Goal: Information Seeking & Learning: Learn about a topic

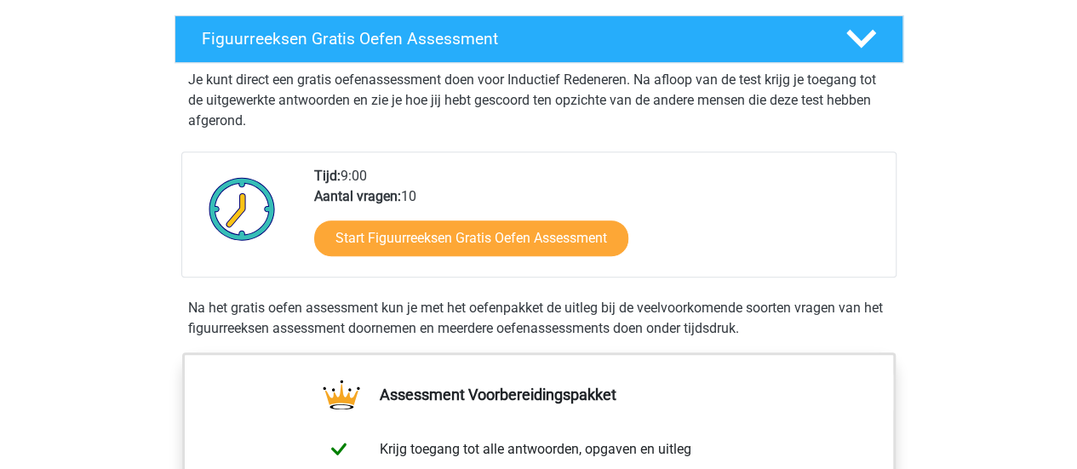
scroll to position [288, 0]
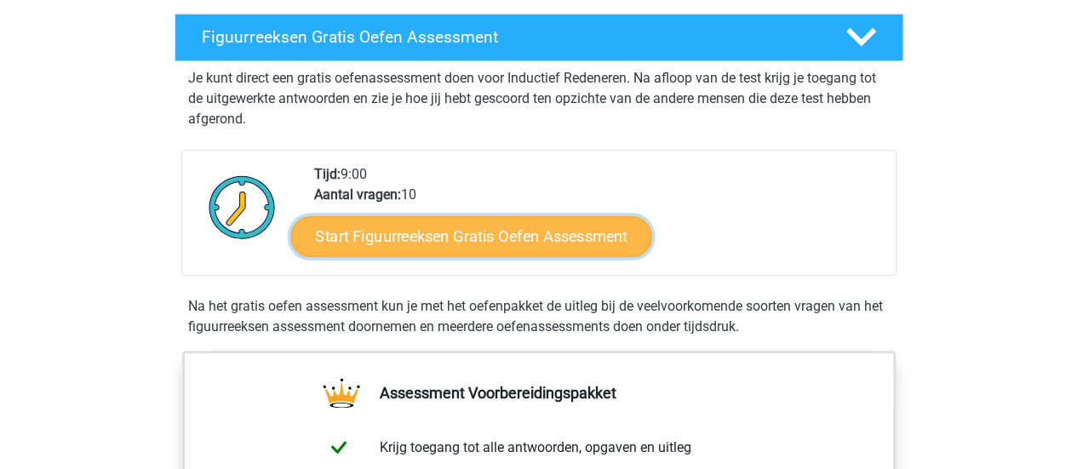
click at [557, 232] on link "Start Figuurreeksen Gratis Oefen Assessment" at bounding box center [470, 235] width 361 height 41
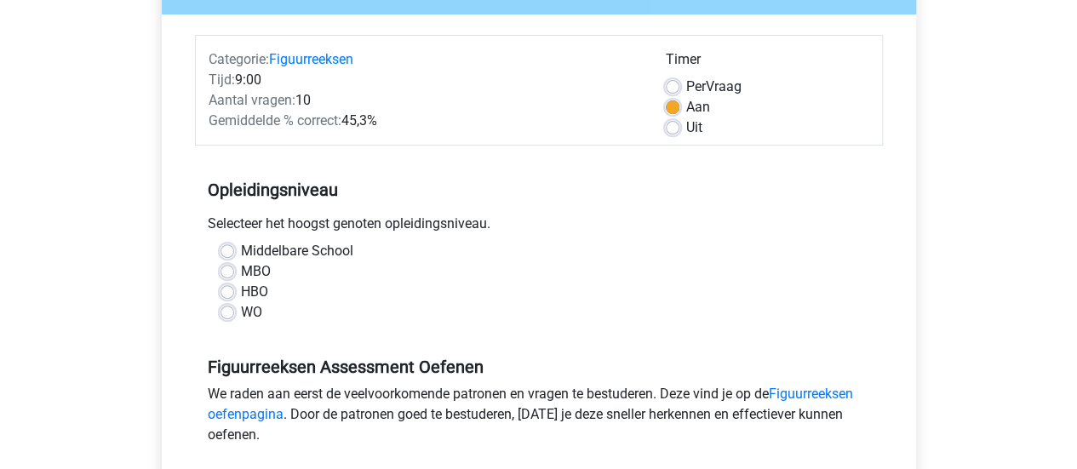
scroll to position [253, 0]
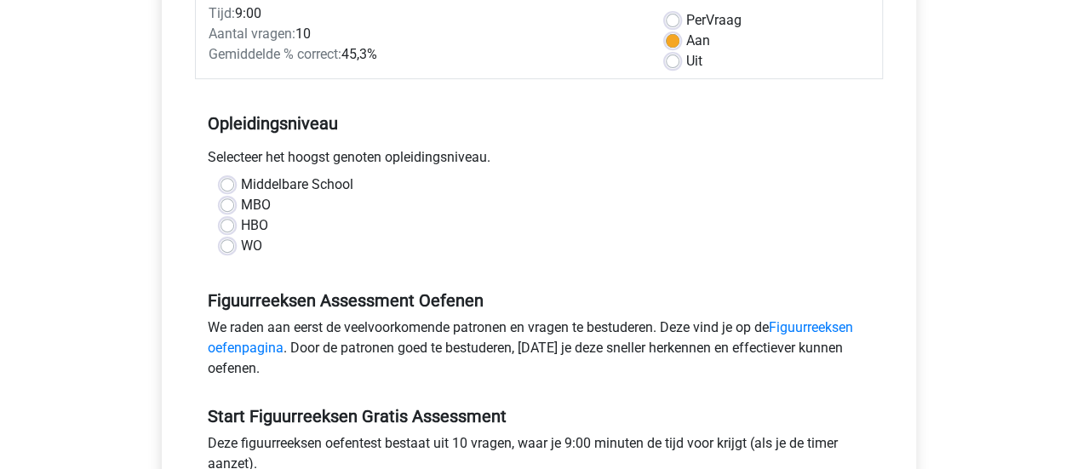
click at [241, 251] on label "WO" at bounding box center [251, 246] width 21 height 20
click at [223, 251] on input "WO" at bounding box center [228, 244] width 14 height 17
radio input "true"
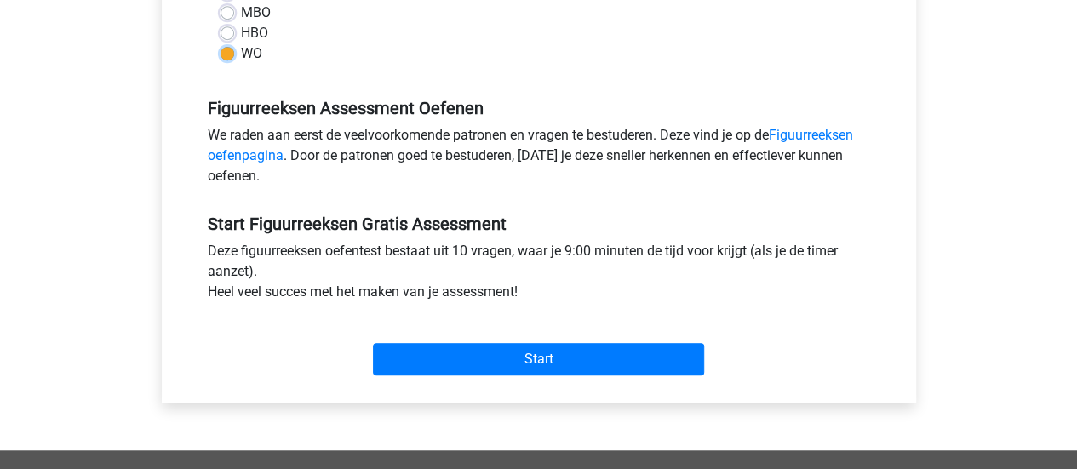
scroll to position [446, 0]
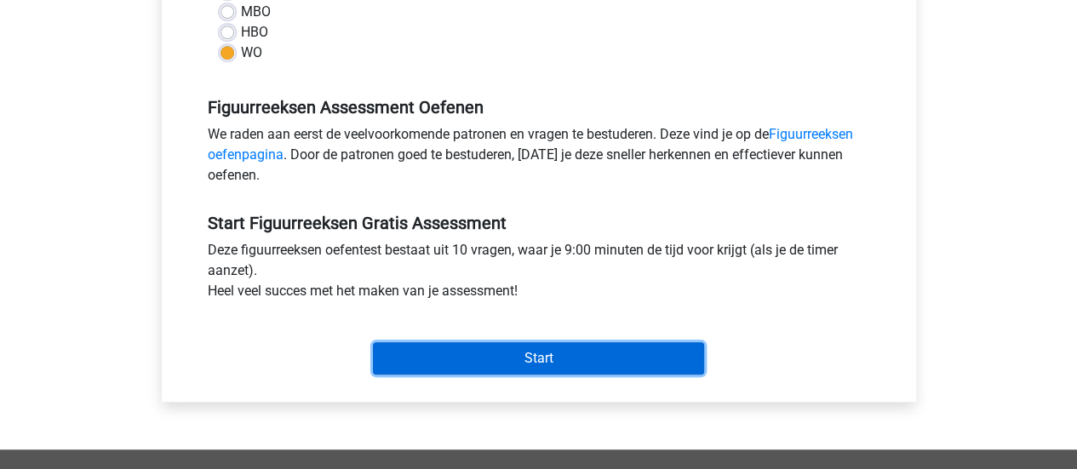
click at [593, 350] on input "Start" at bounding box center [538, 358] width 331 height 32
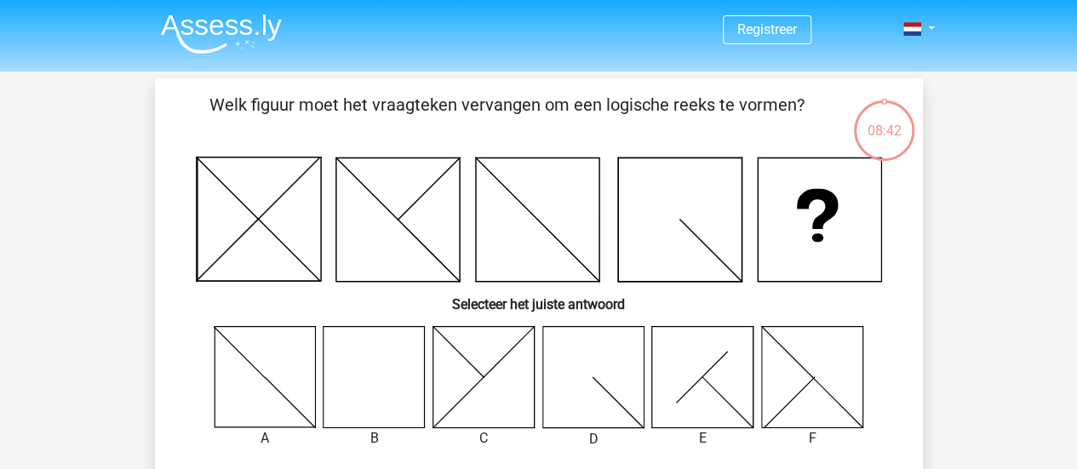
click at [387, 368] on icon at bounding box center [374, 376] width 101 height 101
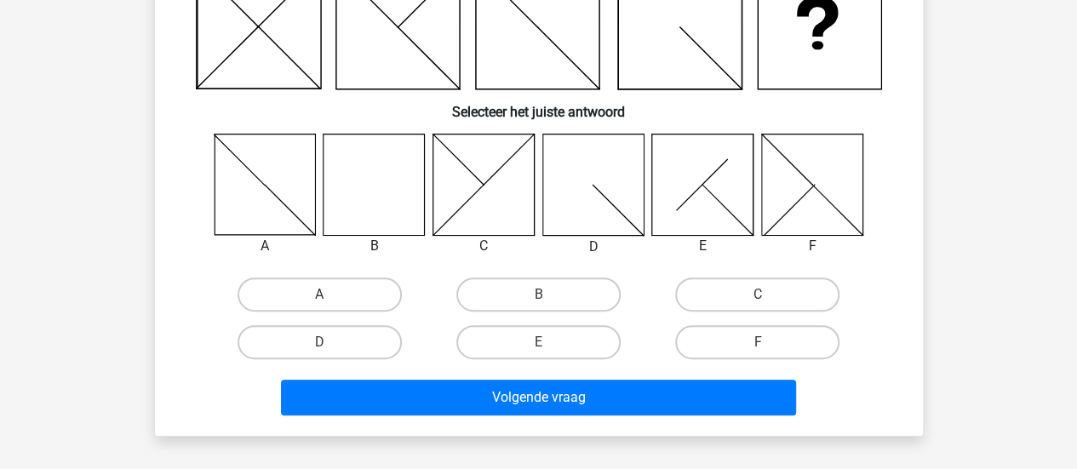
scroll to position [194, 0]
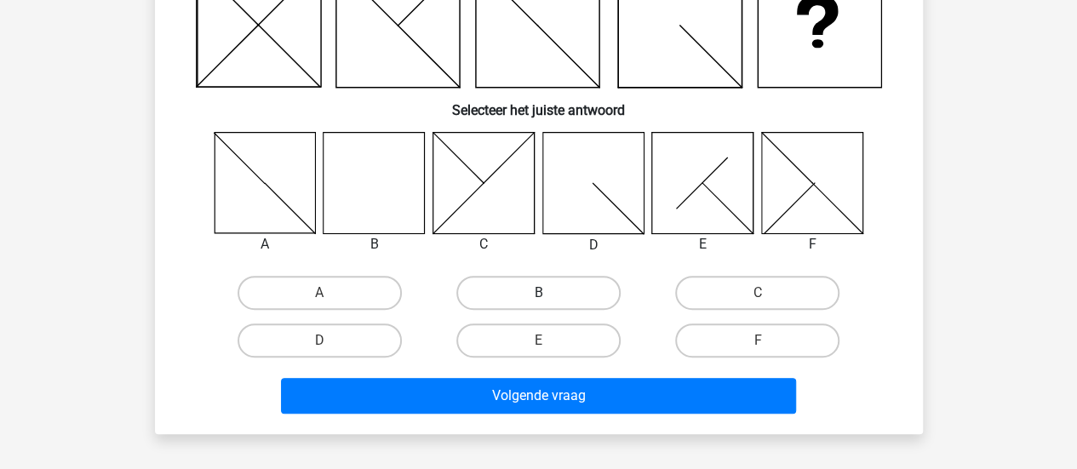
click at [560, 295] on label "B" at bounding box center [538, 293] width 164 height 34
click at [549, 295] on input "B" at bounding box center [543, 298] width 11 height 11
radio input "true"
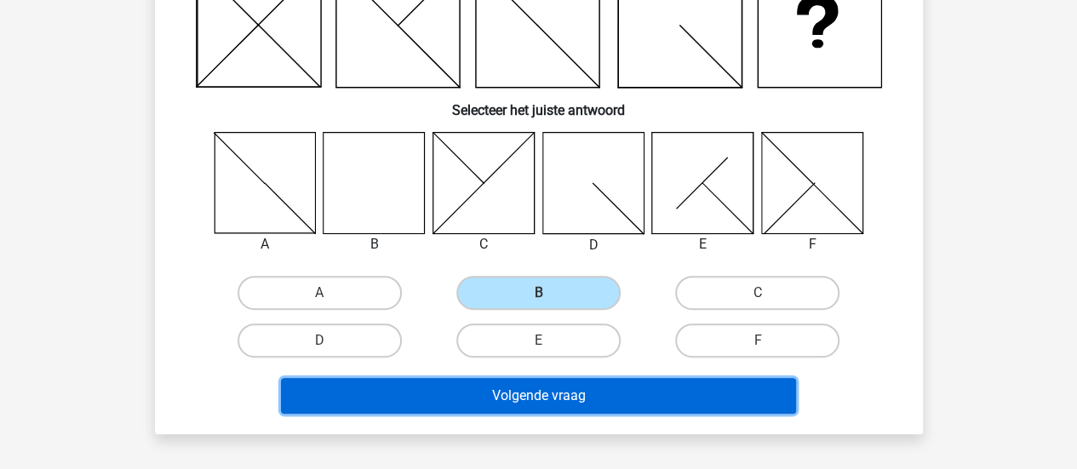
click at [622, 387] on button "Volgende vraag" at bounding box center [538, 396] width 515 height 36
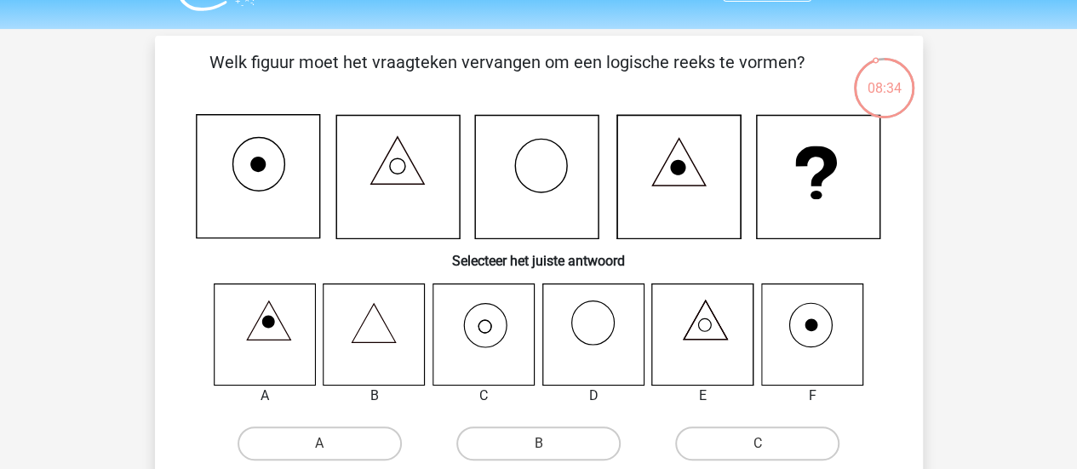
scroll to position [44, 0]
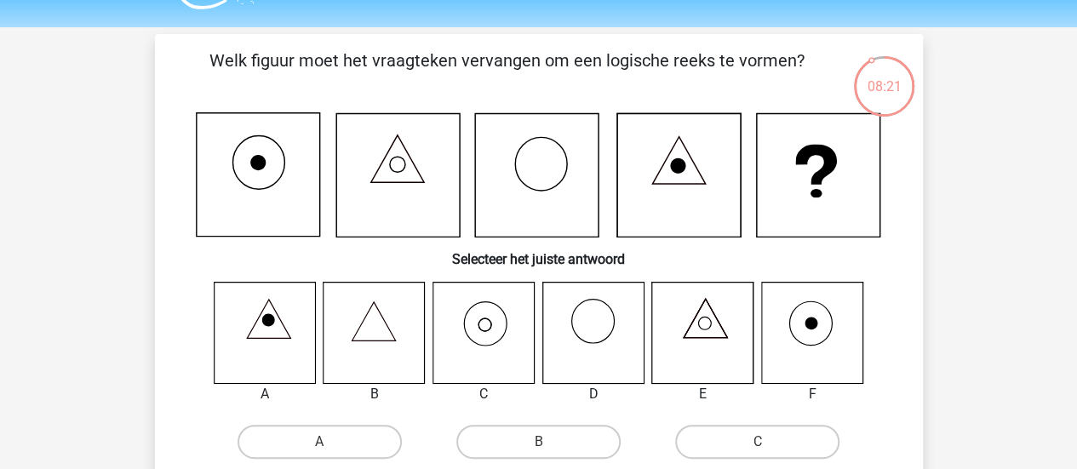
click at [477, 353] on icon at bounding box center [483, 332] width 101 height 101
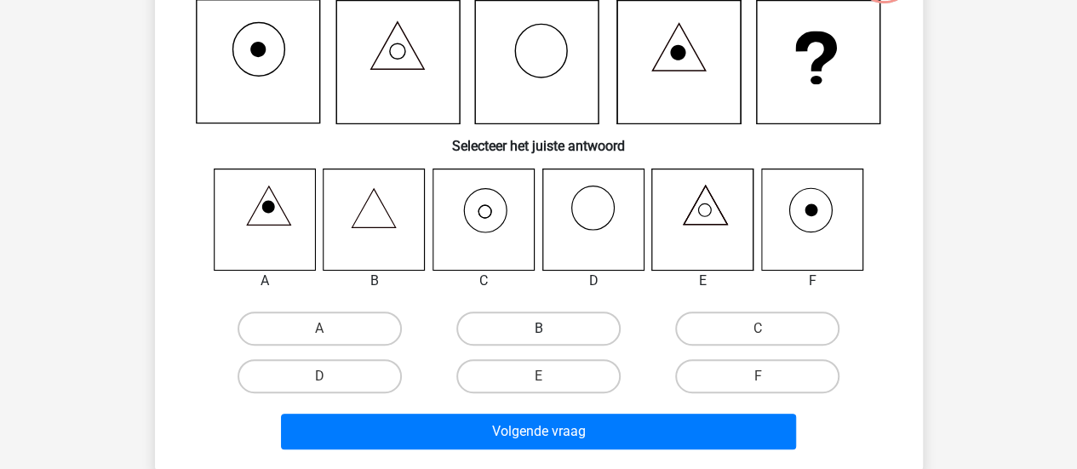
scroll to position [158, 0]
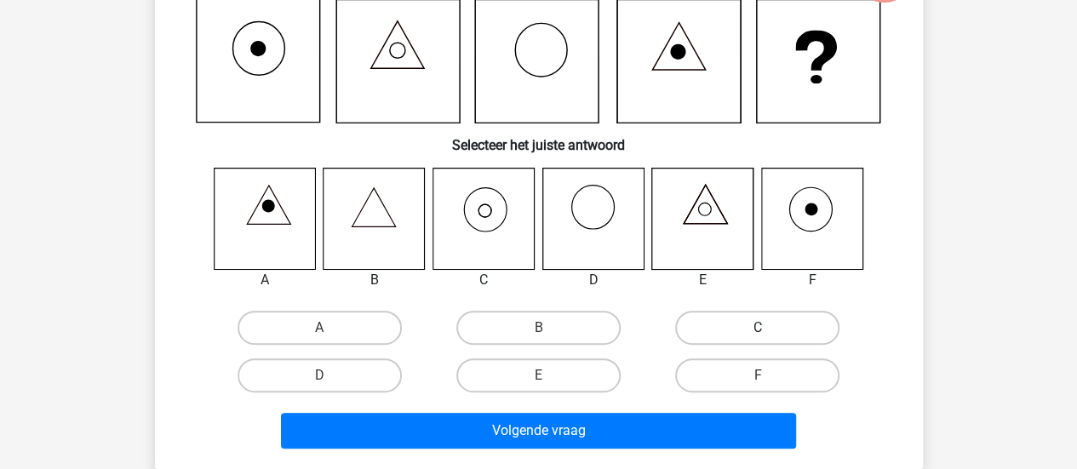
click at [763, 339] on label "C" at bounding box center [757, 328] width 164 height 34
click at [763, 339] on input "C" at bounding box center [763, 333] width 11 height 11
radio input "true"
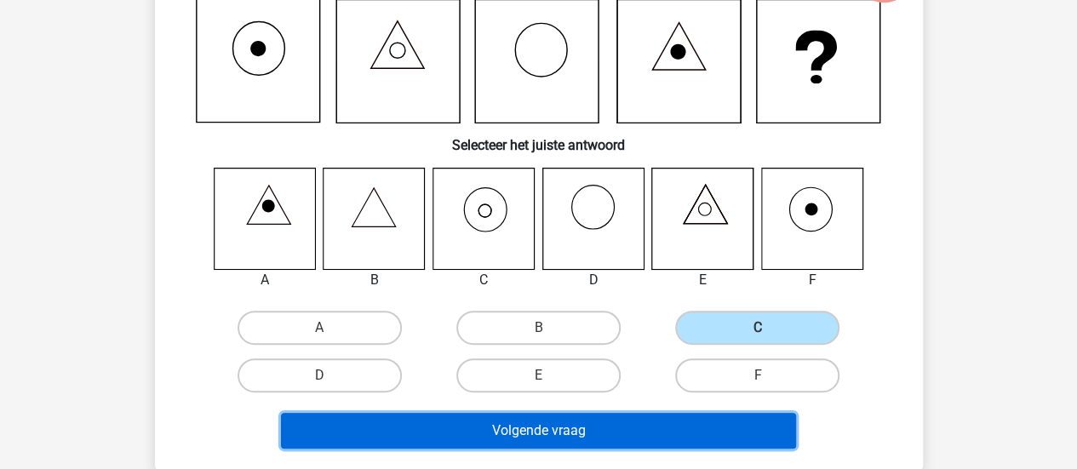
click at [658, 439] on button "Volgende vraag" at bounding box center [538, 431] width 515 height 36
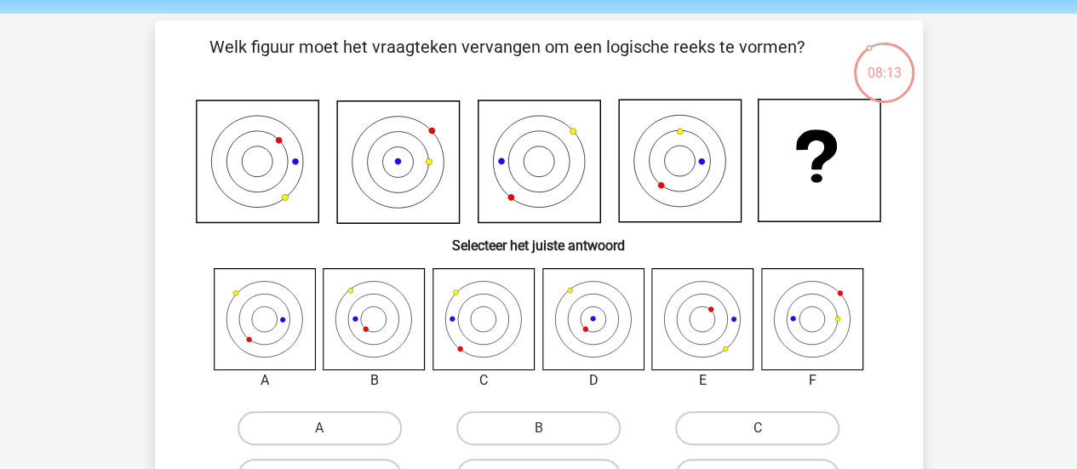
scroll to position [57, 0]
click at [577, 341] on icon at bounding box center [592, 319] width 101 height 101
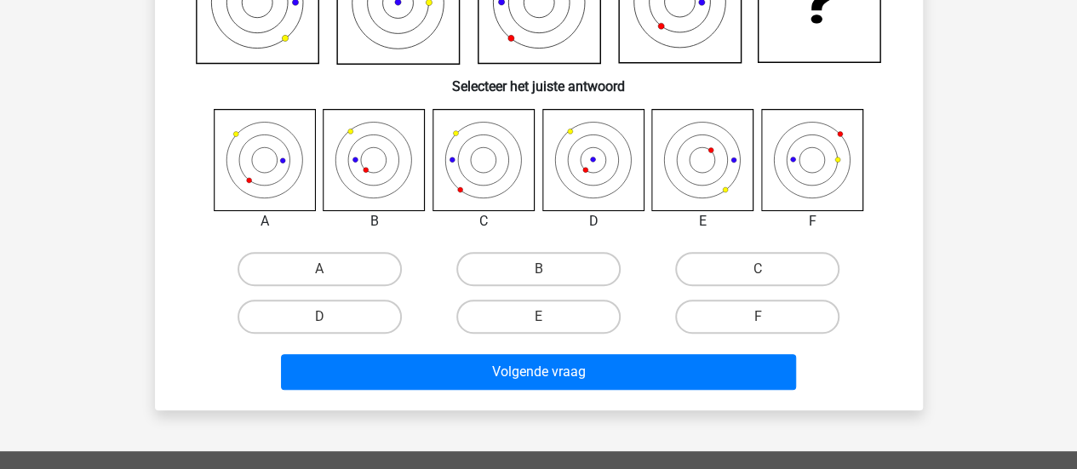
scroll to position [219, 0]
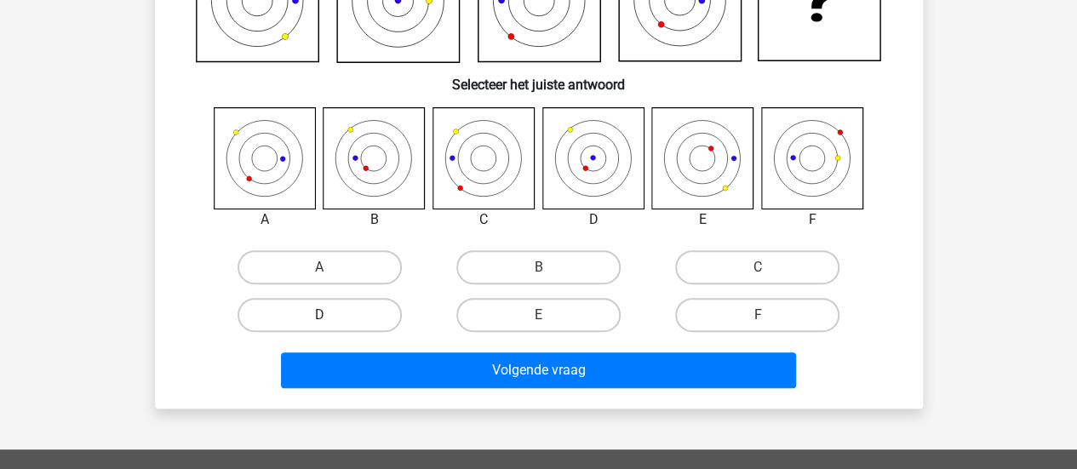
click at [334, 317] on label "D" at bounding box center [320, 315] width 164 height 34
click at [330, 317] on input "D" at bounding box center [324, 320] width 11 height 11
radio input "true"
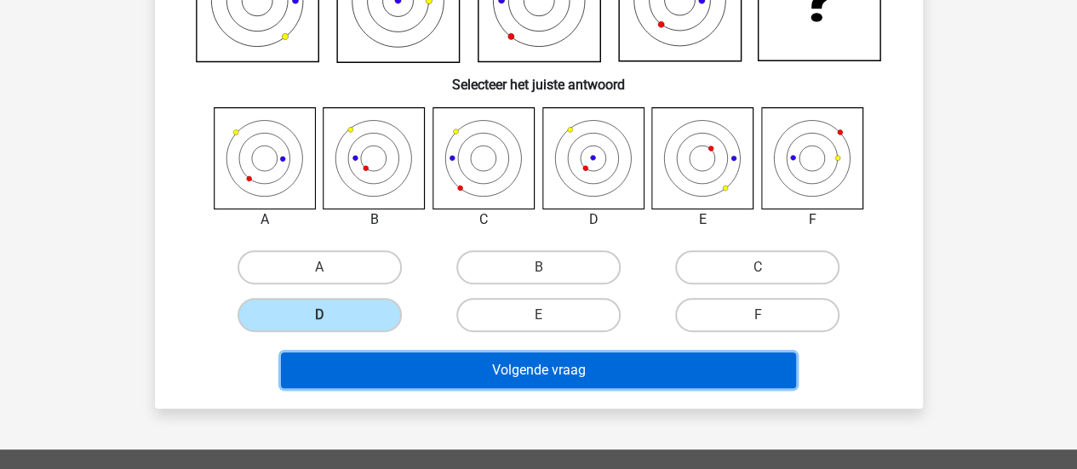
click at [389, 372] on button "Volgende vraag" at bounding box center [538, 371] width 515 height 36
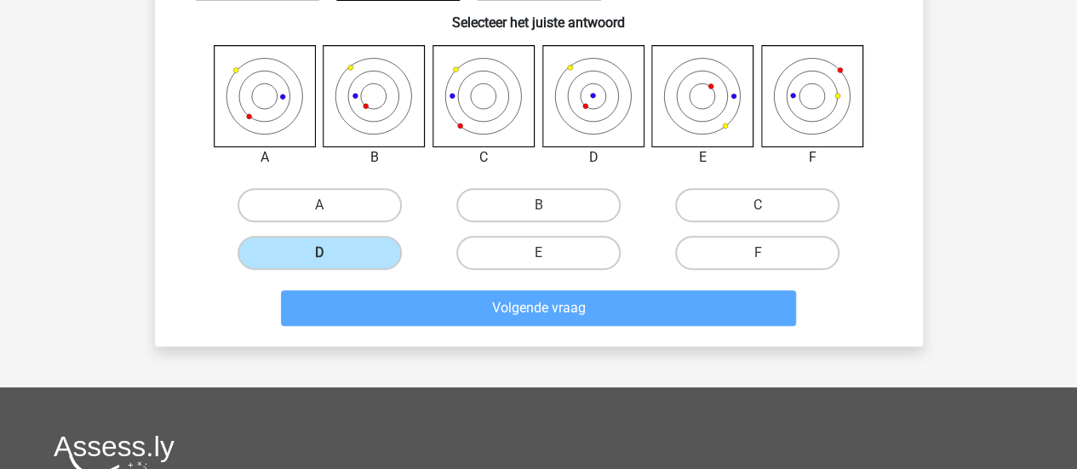
scroll to position [282, 0]
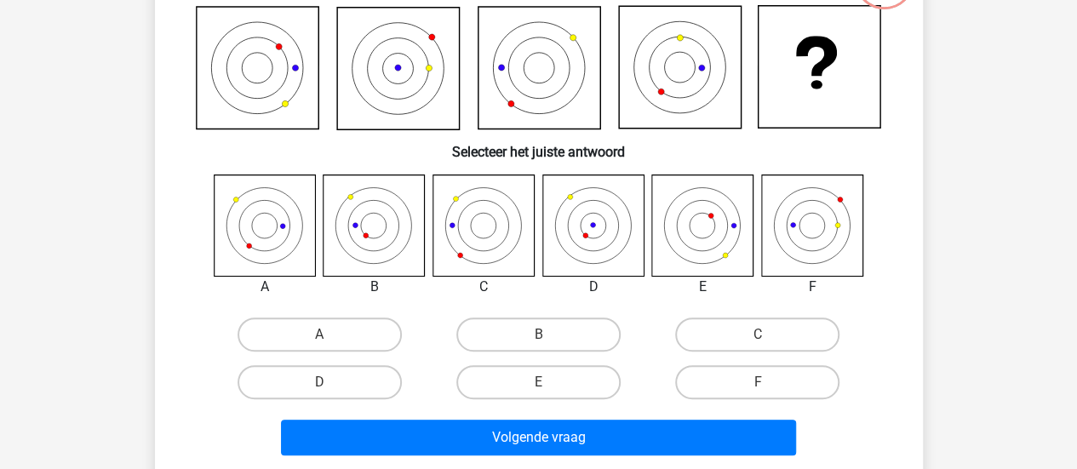
scroll to position [159, 0]
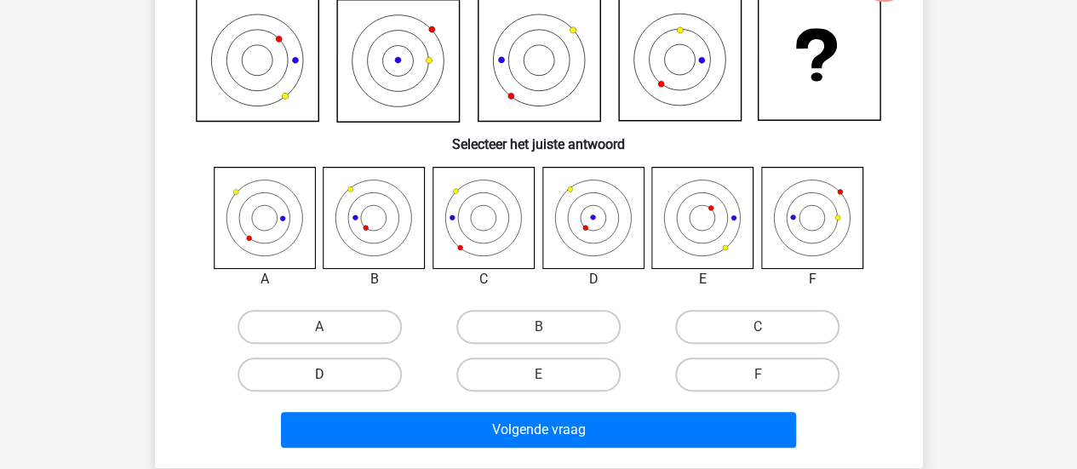
click at [330, 383] on label "D" at bounding box center [320, 375] width 164 height 34
click at [330, 383] on input "D" at bounding box center [324, 380] width 11 height 11
radio input "true"
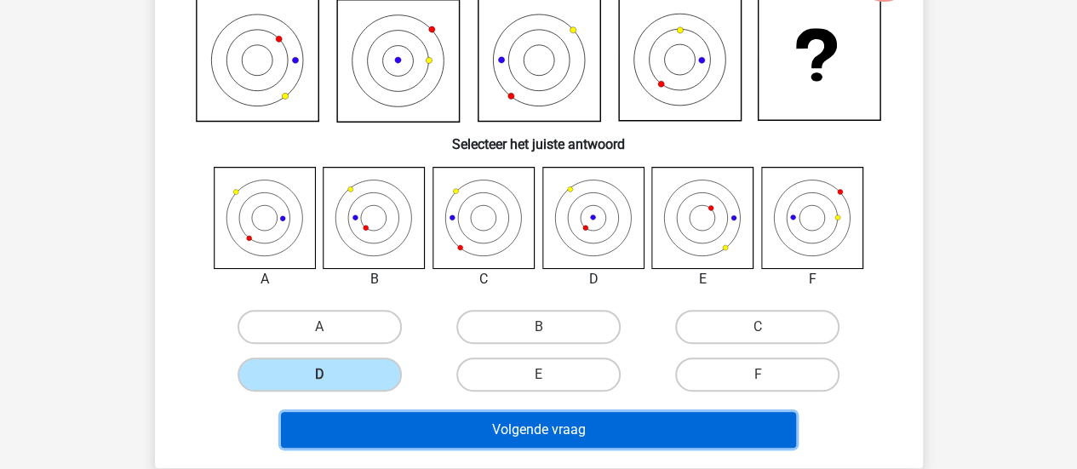
click at [431, 412] on button "Volgende vraag" at bounding box center [538, 430] width 515 height 36
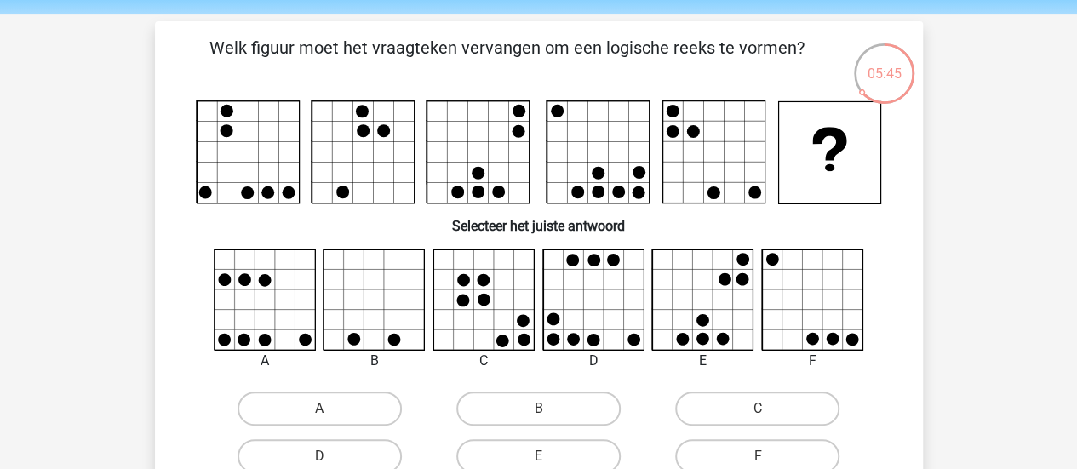
scroll to position [54, 0]
